Goal: Task Accomplishment & Management: Complete application form

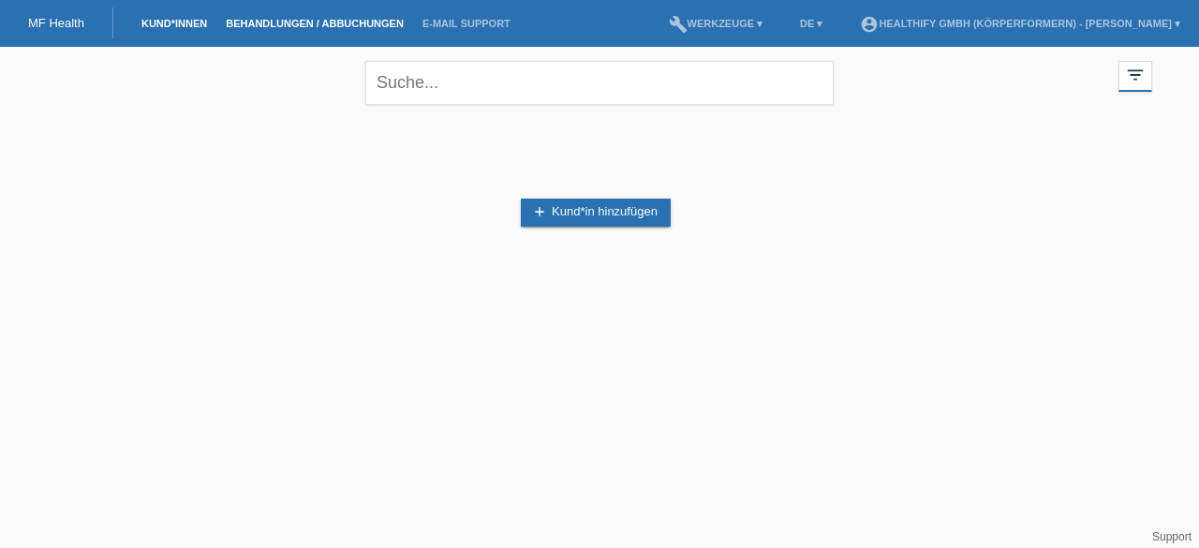
click at [326, 25] on link "Behandlungen / Abbuchungen" at bounding box center [314, 23] width 197 height 11
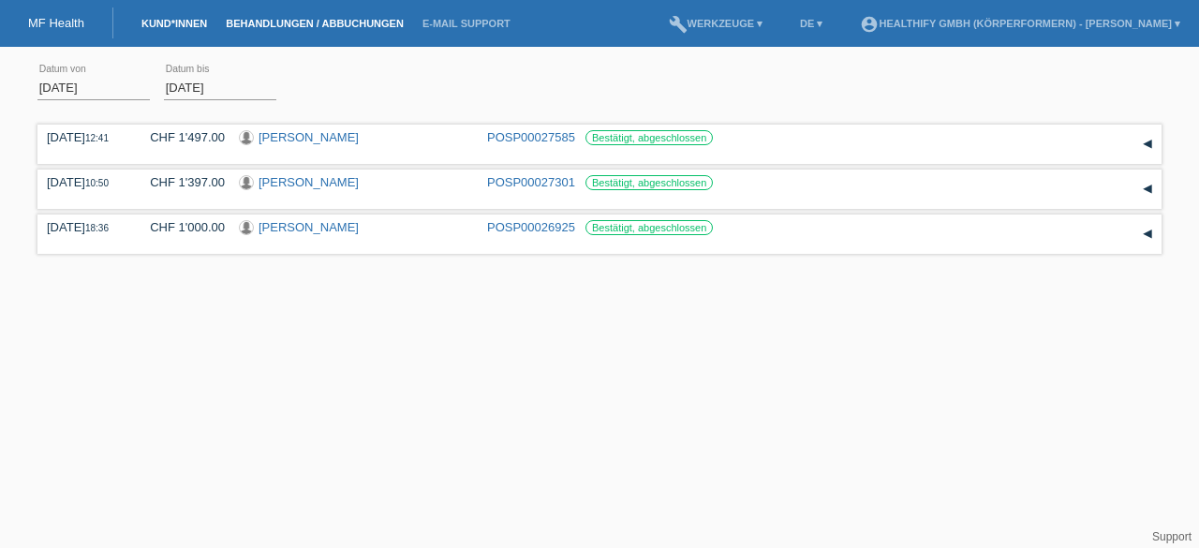
click at [152, 23] on link "Kund*innen" at bounding box center [174, 23] width 84 height 11
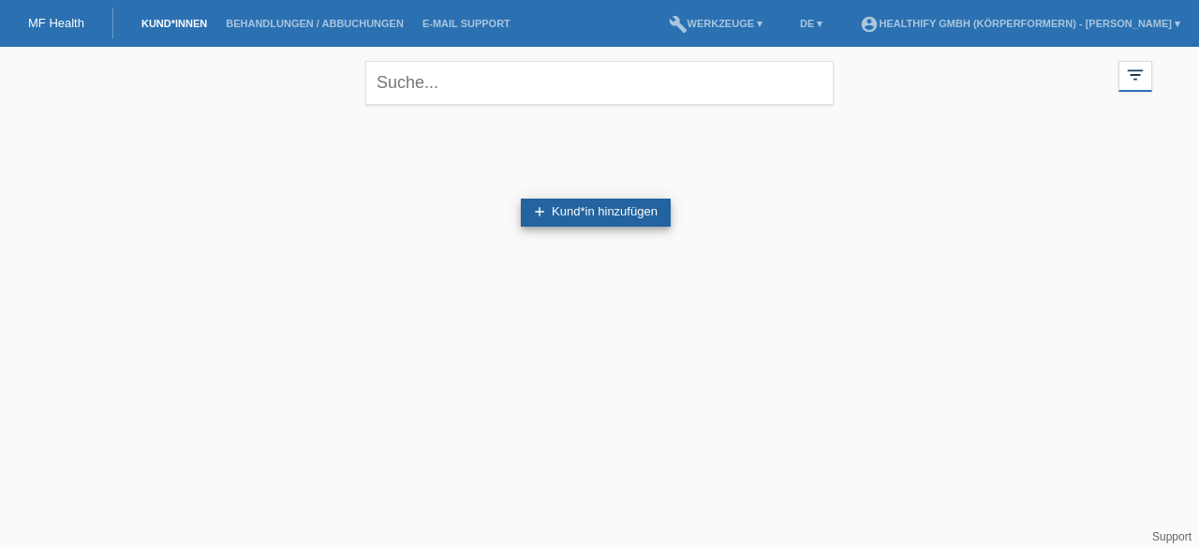
click at [545, 206] on icon "add" at bounding box center [539, 211] width 15 height 15
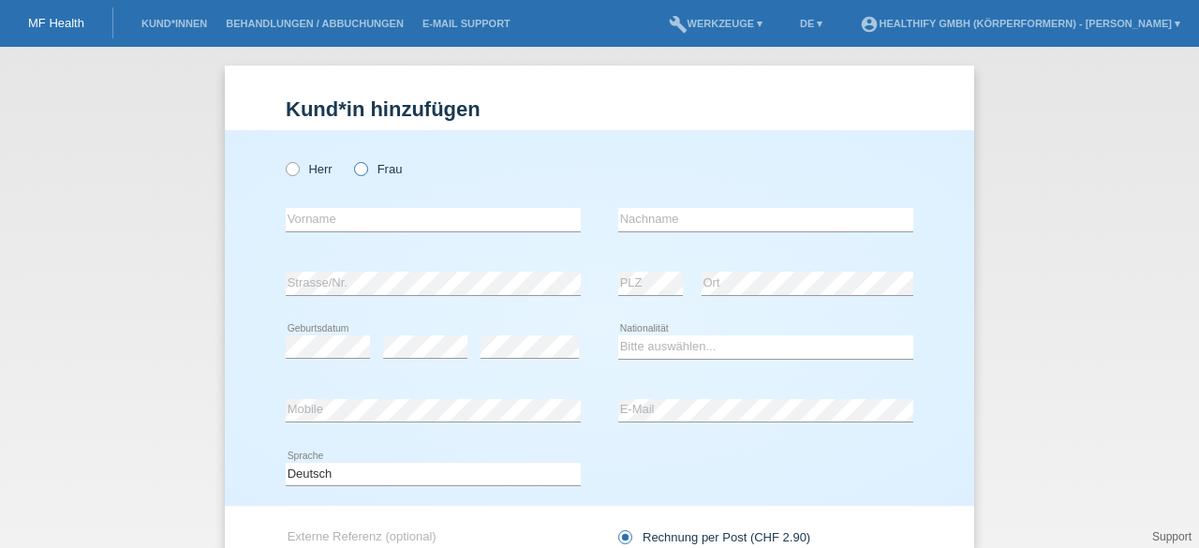
click at [362, 167] on label "Frau" at bounding box center [378, 169] width 48 height 14
click at [362, 167] on input "Frau" at bounding box center [360, 168] width 12 height 12
radio input "true"
click at [358, 222] on input "text" at bounding box center [433, 219] width 295 height 23
type input "Noemia"
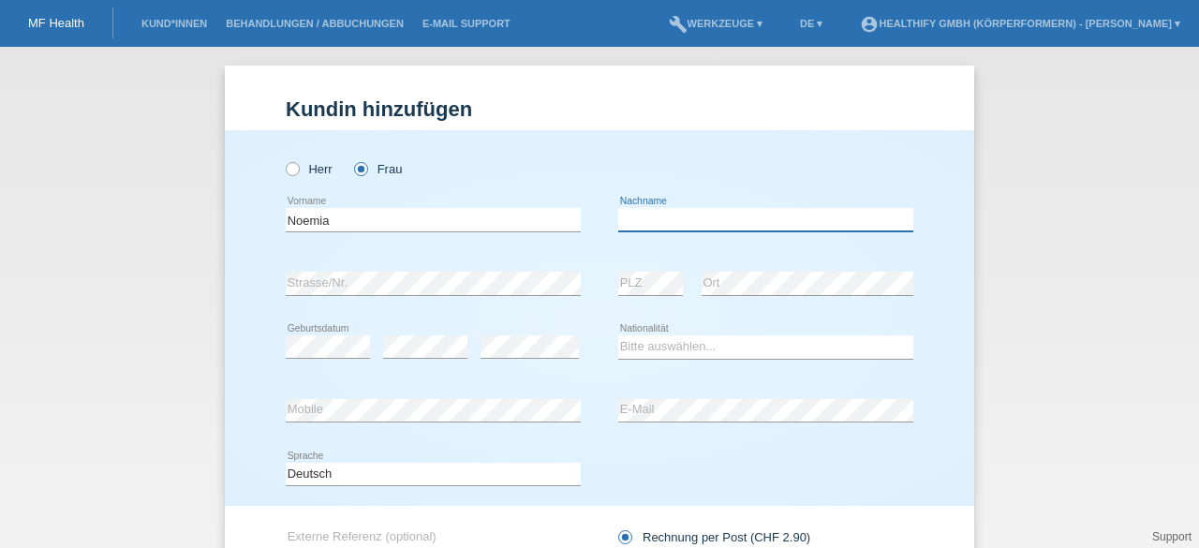
type input "[PERSON_NAME]"
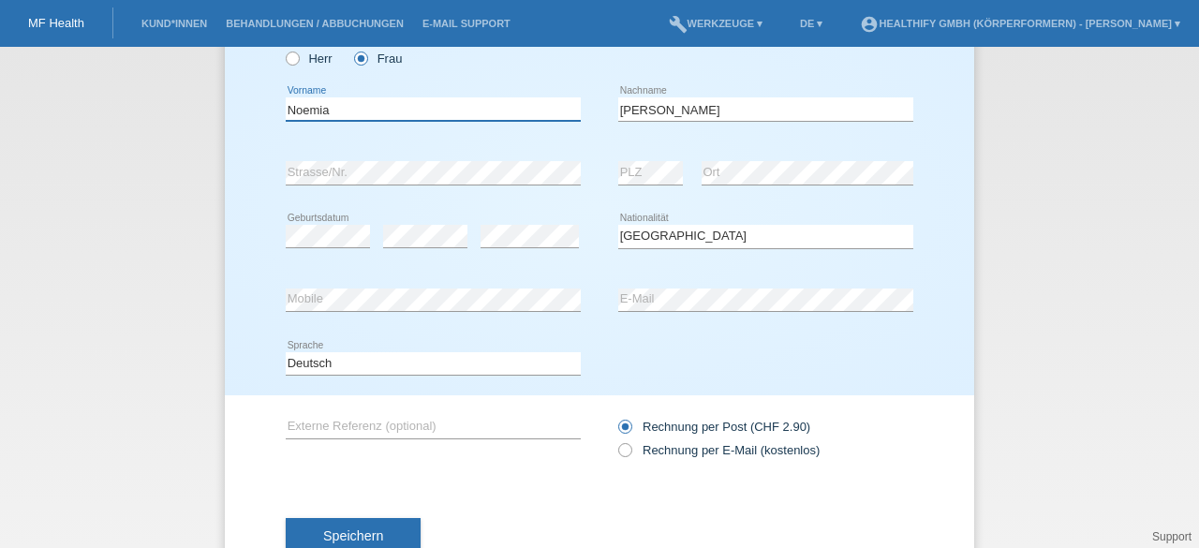
scroll to position [111, 0]
click at [645, 243] on select "Bitte auswählen... Schweiz Deutschland Liechtenstein Österreich ------------ Af…" at bounding box center [765, 235] width 295 height 22
select select "PT"
click at [618, 224] on select "Bitte auswählen... Schweiz Deutschland Liechtenstein Österreich ------------ Af…" at bounding box center [765, 235] width 295 height 22
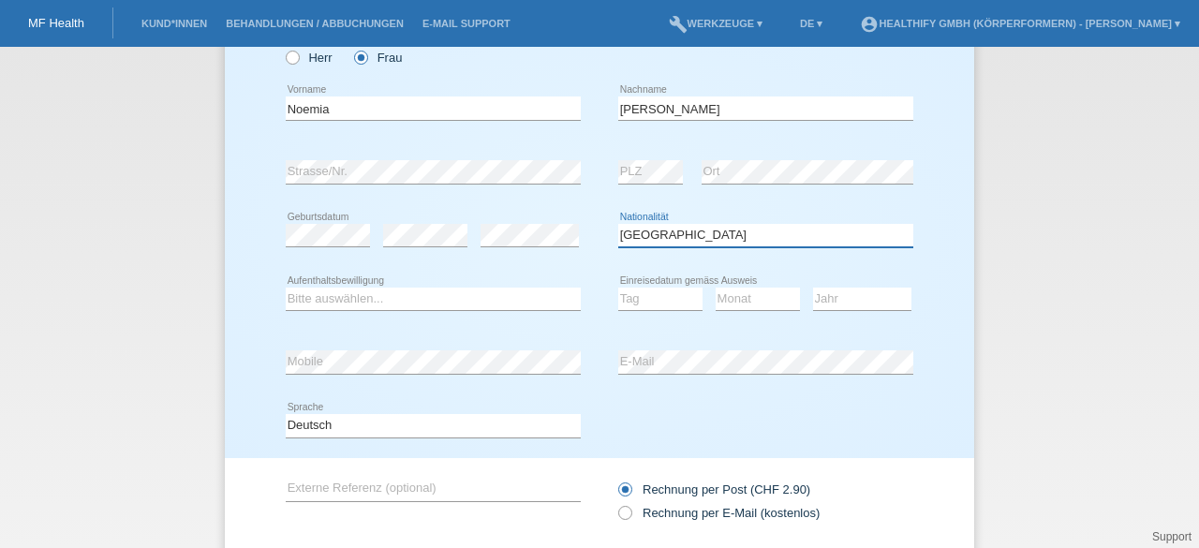
scroll to position [233, 0]
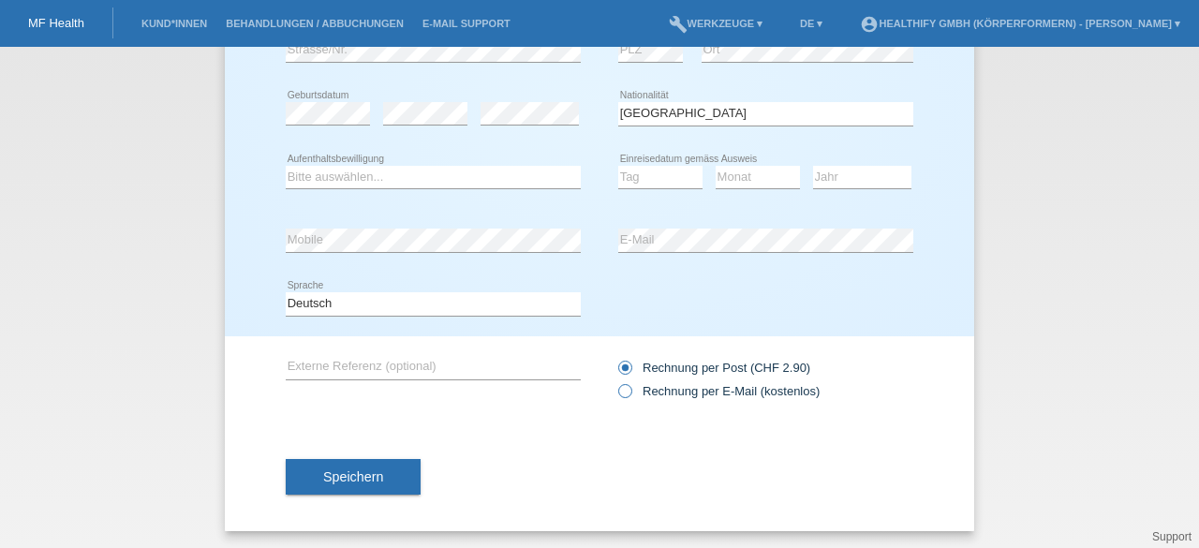
click at [615, 381] on icon at bounding box center [615, 381] width 0 height 0
click at [622, 387] on input "Rechnung per E-Mail (kostenlos)" at bounding box center [624, 395] width 12 height 23
radio input "true"
click at [372, 477] on span "Speichern" at bounding box center [353, 476] width 60 height 15
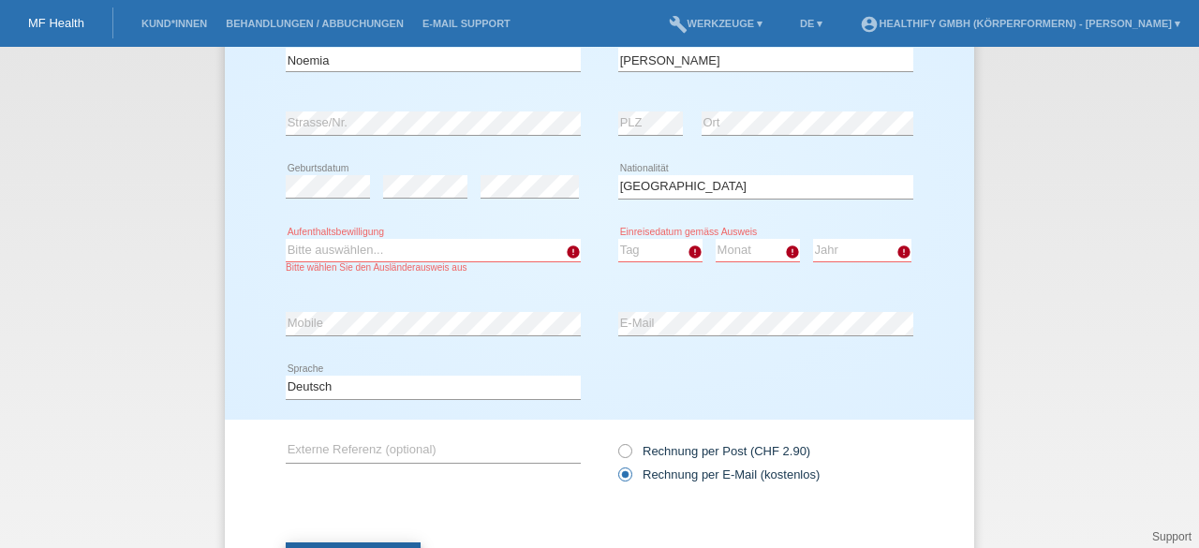
scroll to position [158, 0]
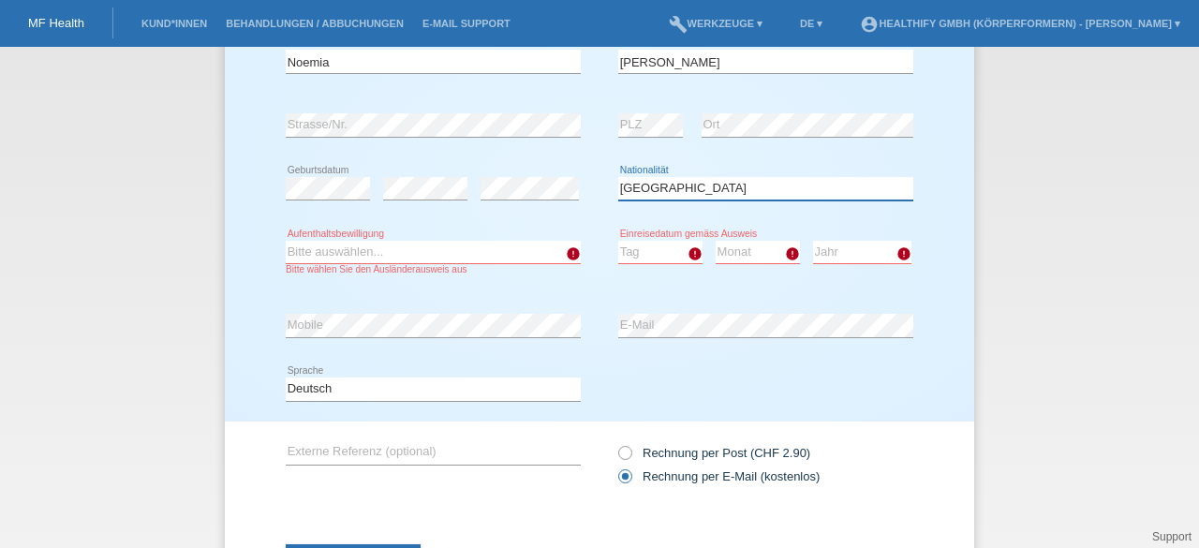
click at [675, 181] on select "Bitte auswählen... Schweiz Deutschland Liechtenstein Österreich ------------ Af…" at bounding box center [765, 188] width 295 height 22
select select "CH"
click at [618, 177] on select "Bitte auswählen... Schweiz Deutschland Liechtenstein Österreich ------------ Af…" at bounding box center [765, 188] width 295 height 22
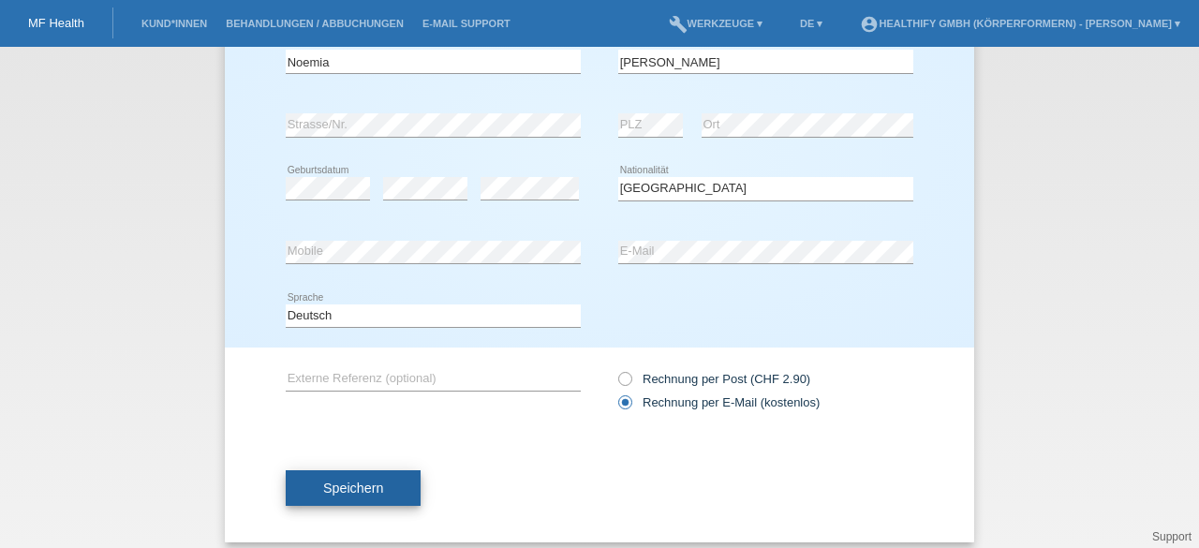
click at [380, 493] on button "Speichern" at bounding box center [353, 488] width 135 height 36
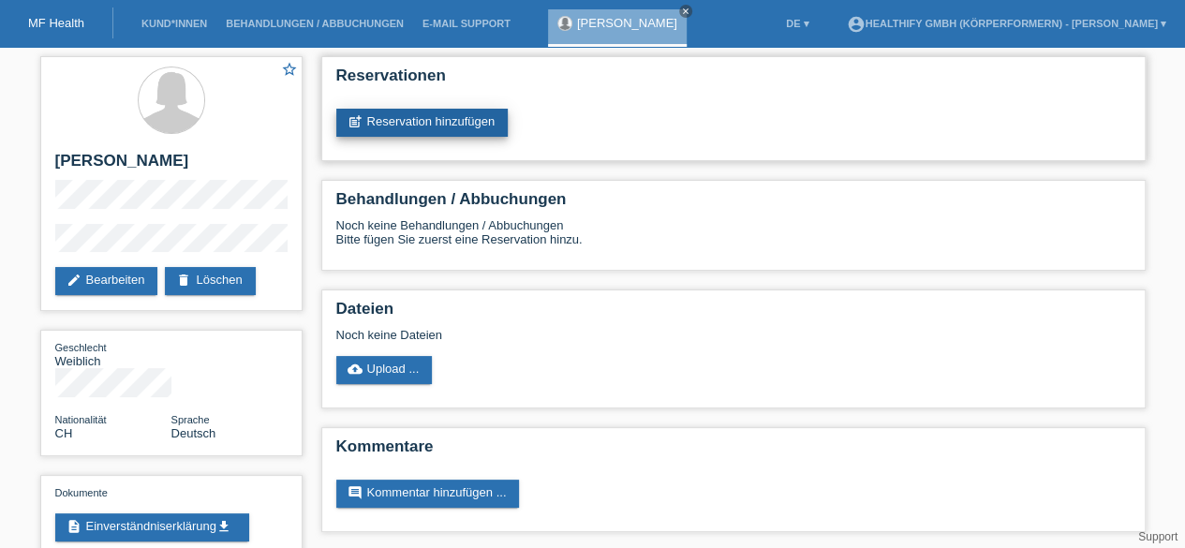
click at [426, 119] on link "post_add Reservation hinzufügen" at bounding box center [422, 123] width 172 height 28
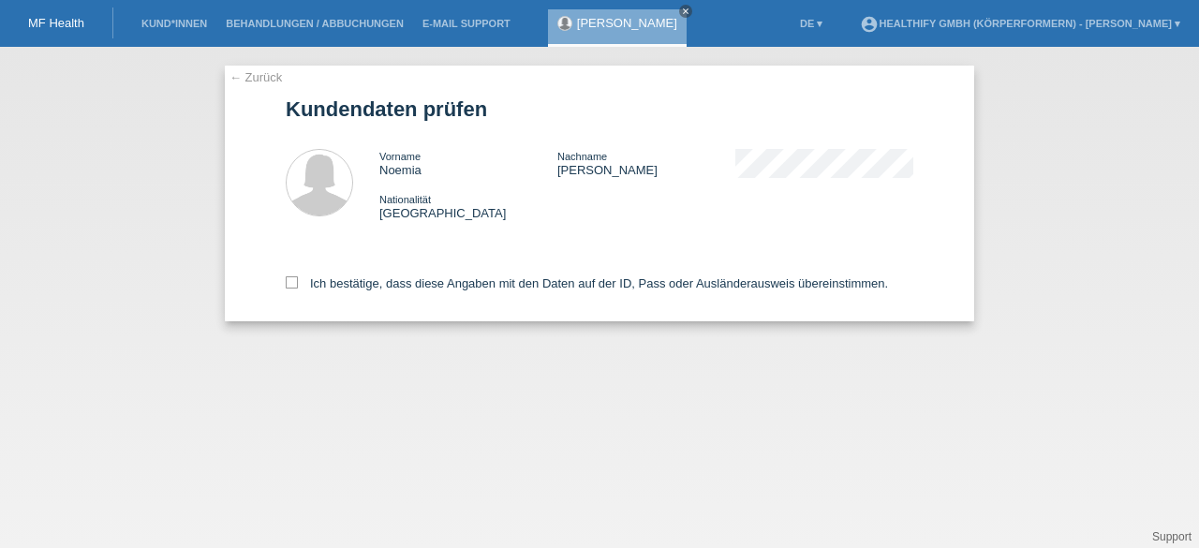
click at [234, 82] on link "← Zurück" at bounding box center [256, 77] width 52 height 14
click at [590, 22] on link "[PERSON_NAME]" at bounding box center [627, 23] width 100 height 14
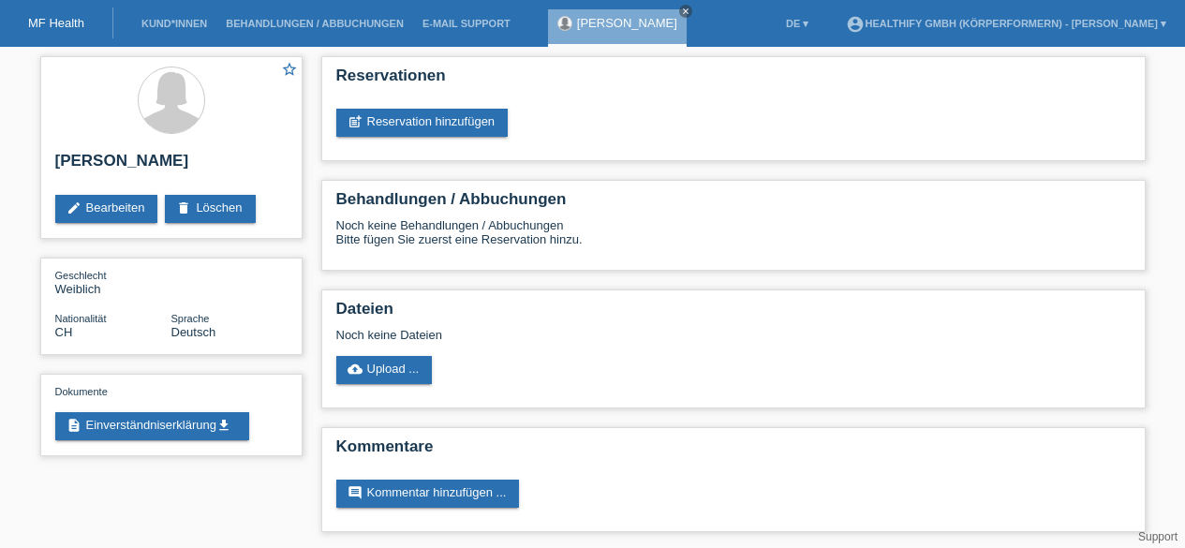
click at [240, 70] on div at bounding box center [171, 102] width 232 height 70
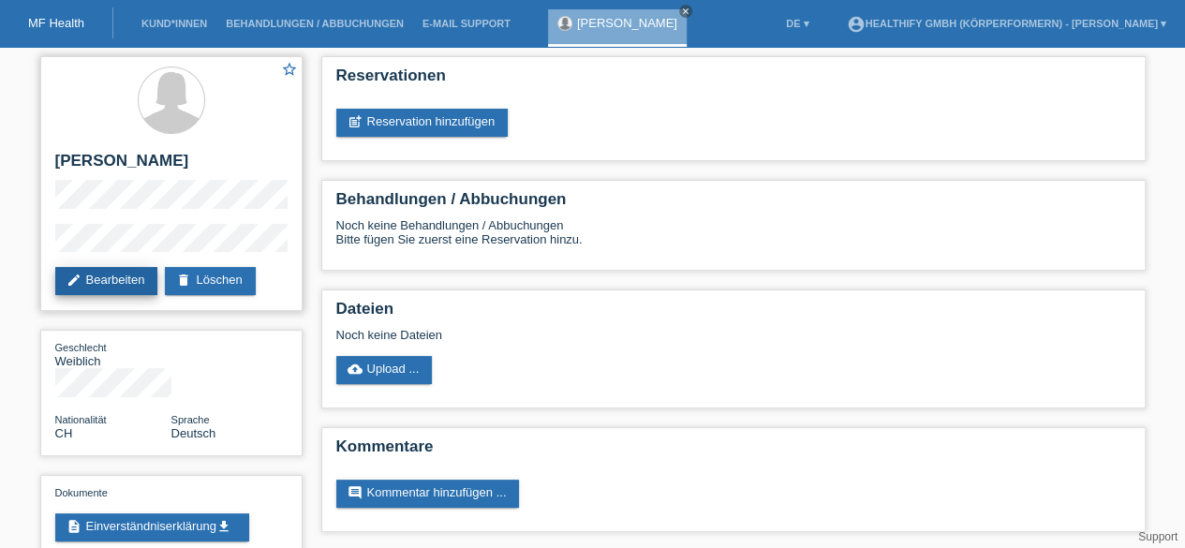
click at [129, 276] on link "edit Bearbeiten" at bounding box center [106, 281] width 103 height 28
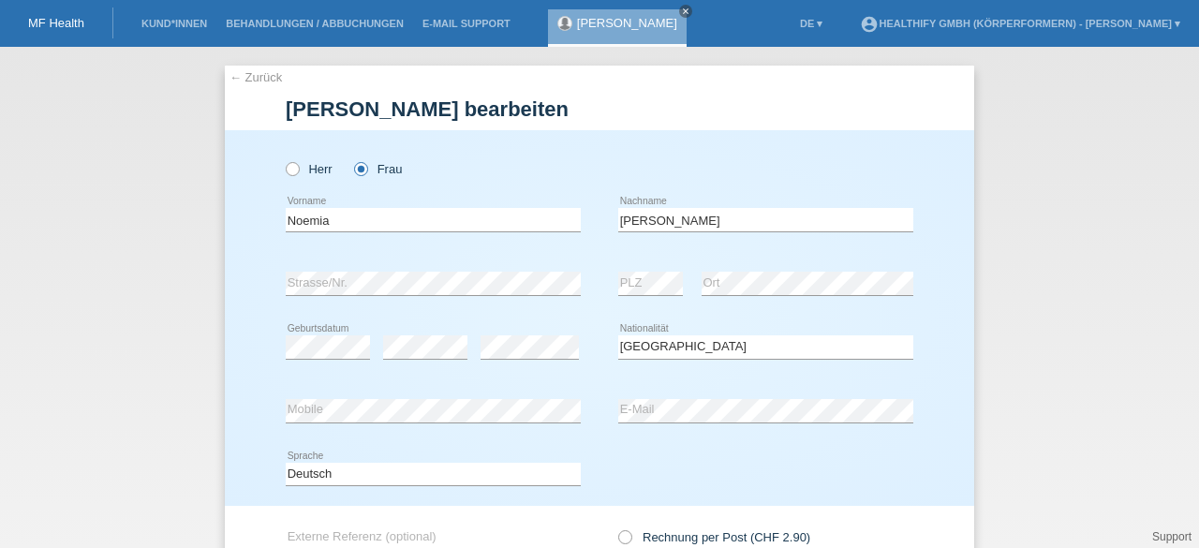
select select "CH"
click at [302, 220] on input "Noemia" at bounding box center [433, 219] width 295 height 23
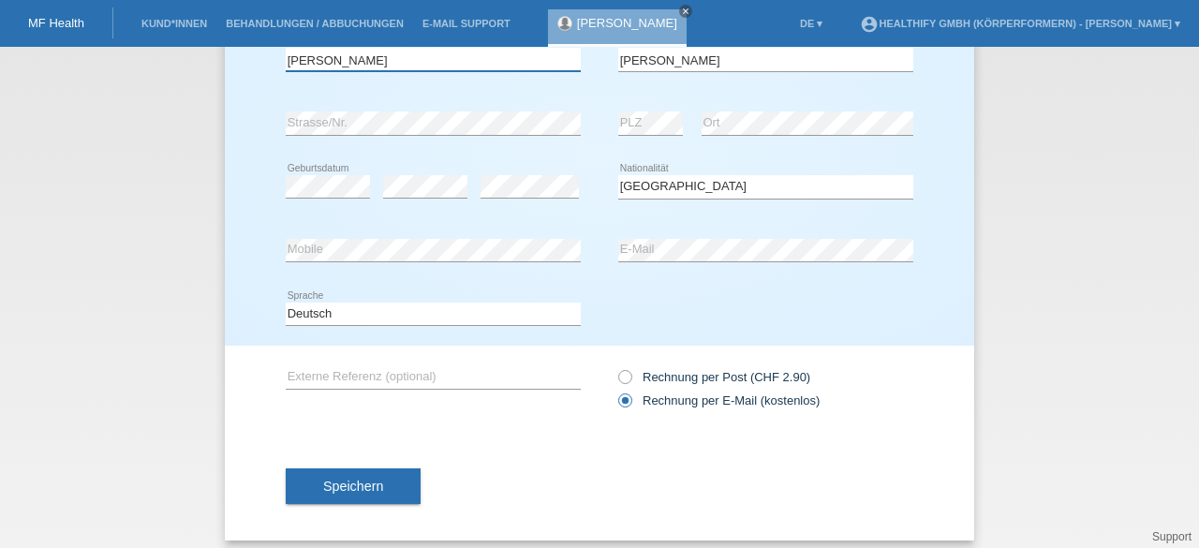
scroll to position [169, 0]
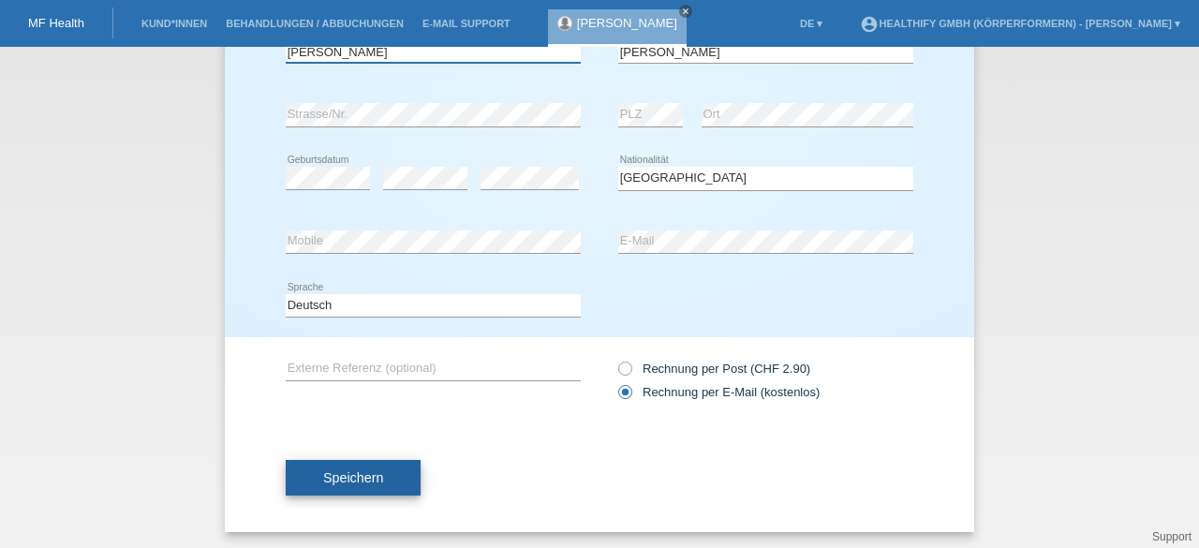
type input "Noémia"
click at [337, 472] on span "Speichern" at bounding box center [353, 477] width 60 height 15
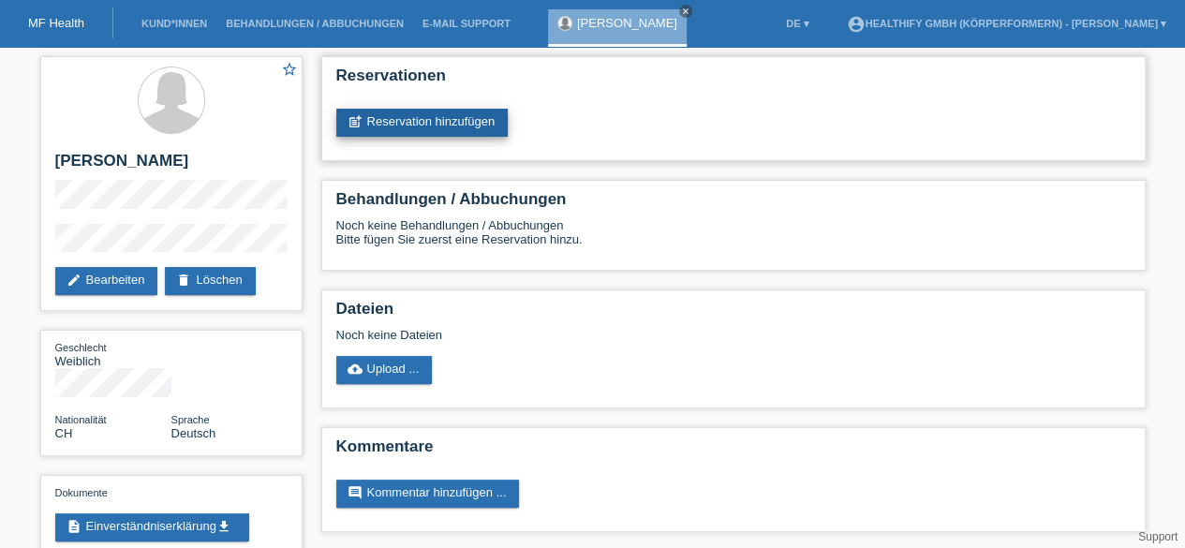
click at [424, 126] on link "post_add Reservation hinzufügen" at bounding box center [422, 123] width 172 height 28
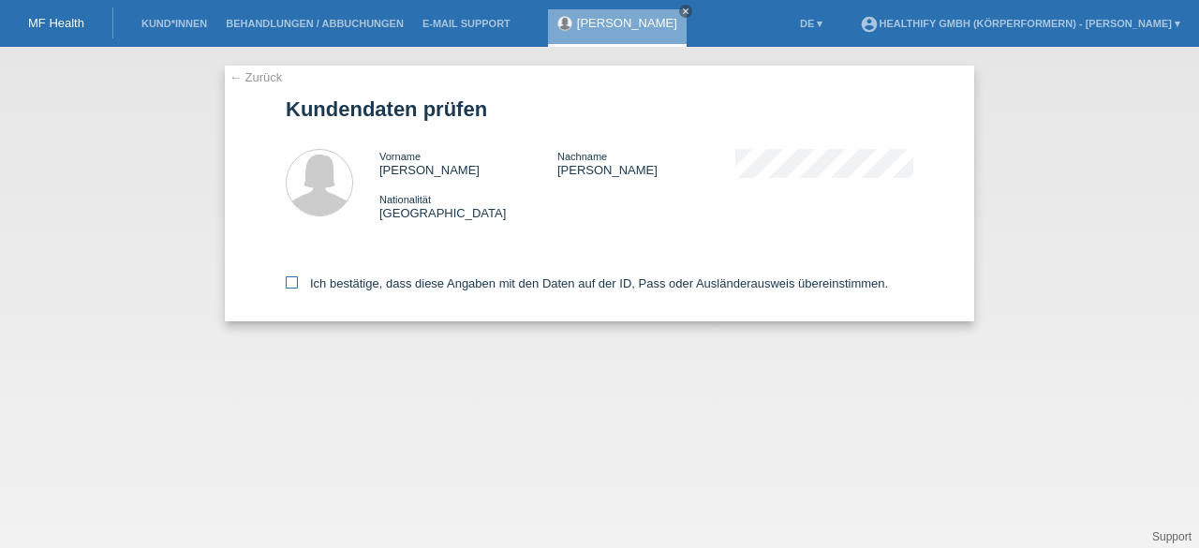
click at [290, 283] on icon at bounding box center [292, 282] width 12 height 12
click at [290, 283] on input "Ich bestätige, dass diese Angaben mit den Daten auf der ID, Pass oder Ausländer…" at bounding box center [292, 282] width 12 height 12
checkbox input "true"
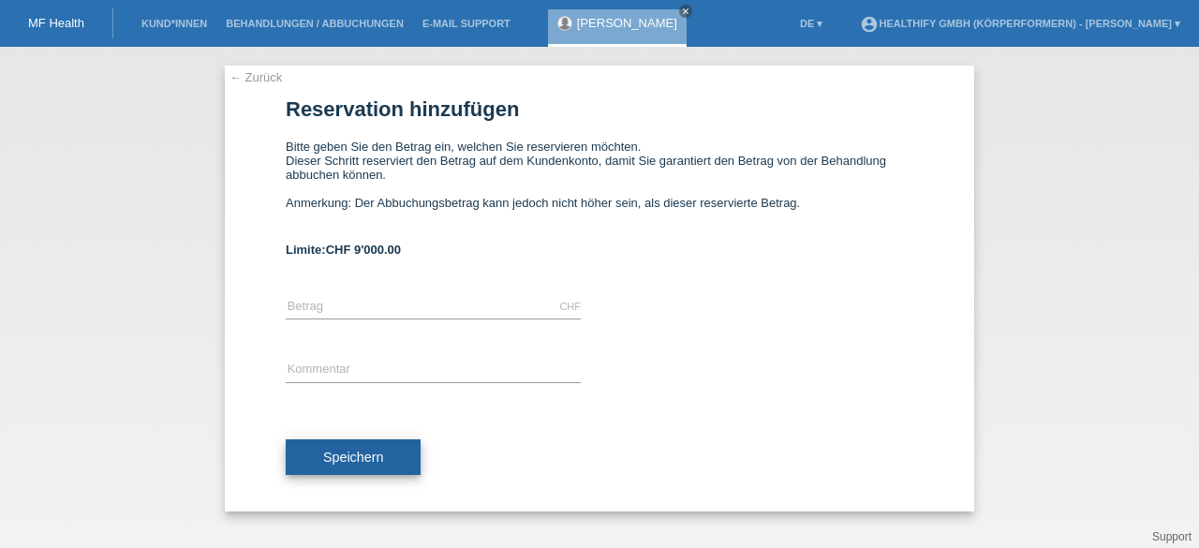
click at [335, 456] on span "Speichern" at bounding box center [353, 457] width 60 height 15
